Goal: Task Accomplishment & Management: Use online tool/utility

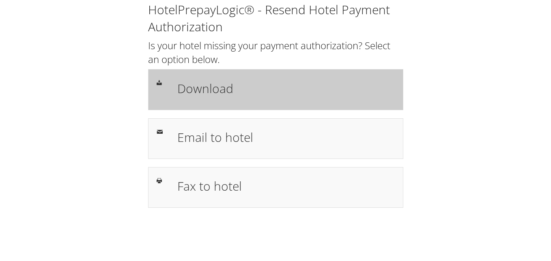
drag, startPoint x: 0, startPoint y: 0, endPoint x: 237, endPoint y: 101, distance: 258.2
click at [237, 101] on div "Download" at bounding box center [275, 89] width 255 height 41
click at [238, 99] on div "Download" at bounding box center [286, 90] width 230 height 24
click at [286, 80] on h1 "Download" at bounding box center [286, 88] width 218 height 18
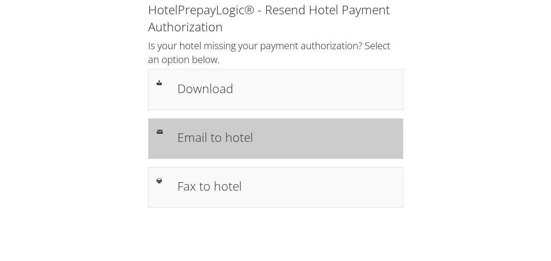
click at [251, 144] on h1 "Email to hotel" at bounding box center [286, 137] width 218 height 18
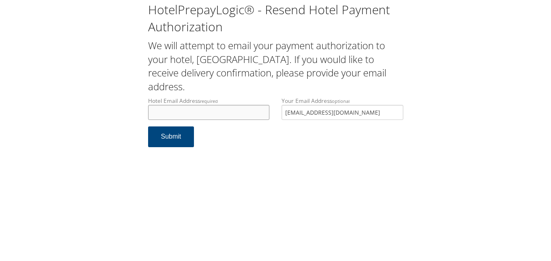
click at [223, 113] on input "Hotel Email Address required" at bounding box center [209, 112] width 122 height 15
click at [257, 83] on h2 "We will attempt to email your payment authorization to your hotel, [GEOGRAPHIC_…" at bounding box center [275, 66] width 255 height 54
click at [237, 108] on input "Hotel Email Address required" at bounding box center [209, 112] width 122 height 15
click at [248, 90] on h2 "We will attempt to email your payment authorization to your hotel, [GEOGRAPHIC_…" at bounding box center [275, 66] width 255 height 54
click at [241, 109] on input "Hotel Email Address required" at bounding box center [209, 112] width 122 height 15
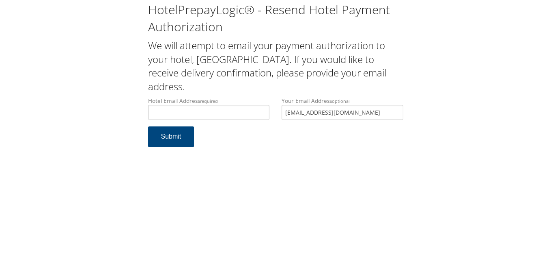
click at [256, 88] on h2 "We will attempt to email your payment authorization to your hotel, Residence In…" at bounding box center [275, 66] width 255 height 54
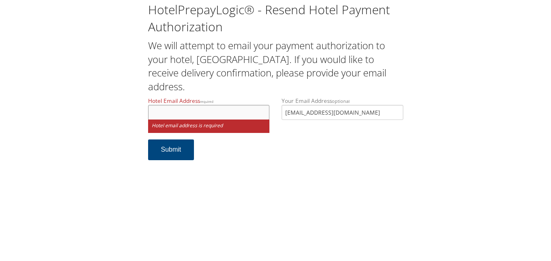
click at [240, 110] on input "Hotel Email Address required" at bounding box center [209, 112] width 122 height 15
click at [252, 92] on h2 "We will attempt to email your payment authorization to your hotel, [GEOGRAPHIC_…" at bounding box center [275, 66] width 255 height 54
click at [242, 114] on input "Hotel Email Address required" at bounding box center [209, 112] width 122 height 15
click at [242, 88] on h2 "We will attempt to email your payment authorization to your hotel, [GEOGRAPHIC_…" at bounding box center [275, 66] width 255 height 54
click at [224, 108] on input "Hotel Email Address required" at bounding box center [209, 112] width 122 height 15
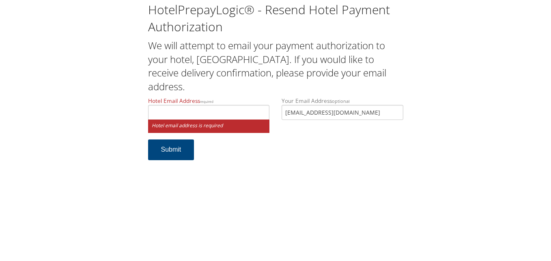
click at [239, 89] on h2 "We will attempt to email your payment authorization to your hotel, [GEOGRAPHIC_…" at bounding box center [275, 66] width 255 height 54
click at [224, 111] on input "Hotel Email Address required" at bounding box center [209, 112] width 122 height 15
click at [235, 88] on h2 "We will attempt to email your payment authorization to your hotel, [GEOGRAPHIC_…" at bounding box center [275, 66] width 255 height 54
click at [209, 109] on input "Hotel Email Address required" at bounding box center [209, 112] width 122 height 15
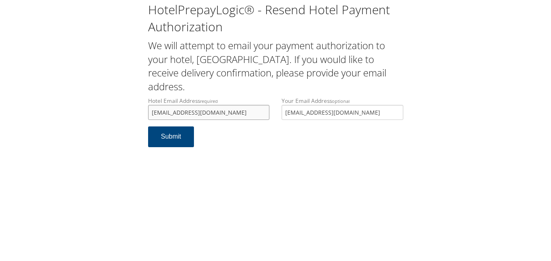
drag, startPoint x: 262, startPoint y: 110, endPoint x: 57, endPoint y: 100, distance: 205.6
click at [72, 106] on div "HotelPrepayLogic® - Resend Hotel Payment Authorization We will attempt to email…" at bounding box center [275, 77] width 535 height 155
type input "[EMAIL_ADDRESS][DOMAIN_NAME]"
click at [84, 112] on div "HotelPrepayLogic® - Resend Hotel Payment Authorization We will attempt to email…" at bounding box center [275, 77] width 535 height 155
click at [164, 136] on button "Submit" at bounding box center [171, 136] width 46 height 21
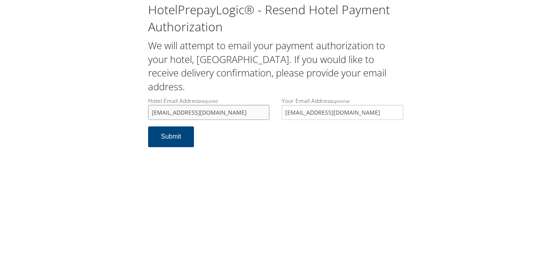
drag, startPoint x: 254, startPoint y: 111, endPoint x: 42, endPoint y: 79, distance: 214.7
click at [44, 80] on div "HotelPrepayLogic® - Resend Hotel Payment Authorization We will attempt to email…" at bounding box center [275, 77] width 535 height 155
drag, startPoint x: 475, startPoint y: 56, endPoint x: 451, endPoint y: 47, distance: 25.4
click at [471, 55] on div "HotelPrepayLogic® - Resend Hotel Payment Authorization We will attempt to email…" at bounding box center [275, 77] width 535 height 155
